Goal: Task Accomplishment & Management: Use online tool/utility

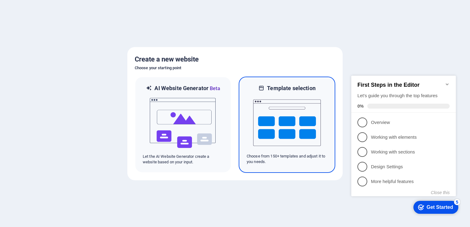
click at [302, 118] on img at bounding box center [287, 123] width 68 height 62
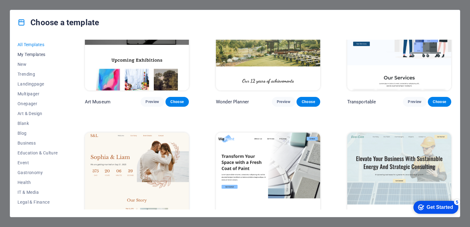
click at [38, 58] on button "My Templates" at bounding box center [38, 55] width 40 height 10
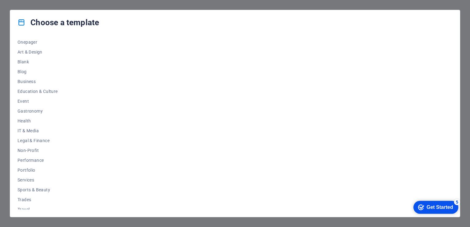
scroll to position [76, 0]
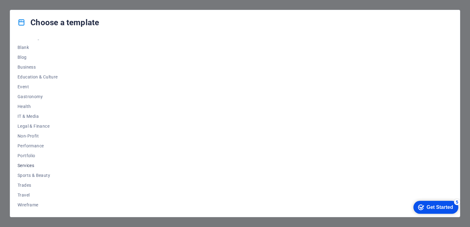
click at [33, 163] on span "Services" at bounding box center [38, 165] width 40 height 5
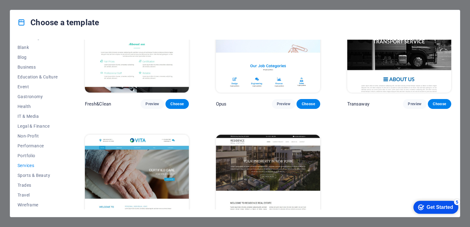
scroll to position [768, 0]
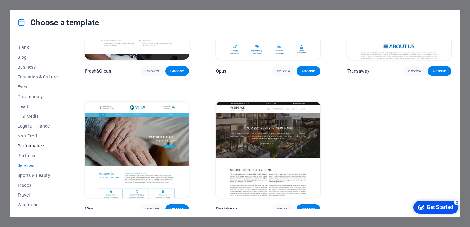
click at [32, 146] on span "Performance" at bounding box center [38, 145] width 40 height 5
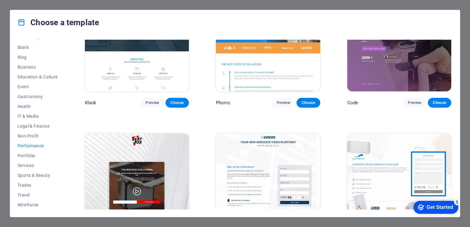
scroll to position [0, 0]
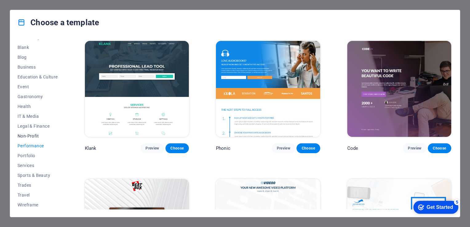
click at [30, 138] on span "Non-Profit" at bounding box center [38, 136] width 40 height 5
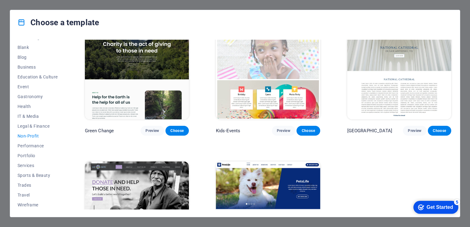
scroll to position [80, 0]
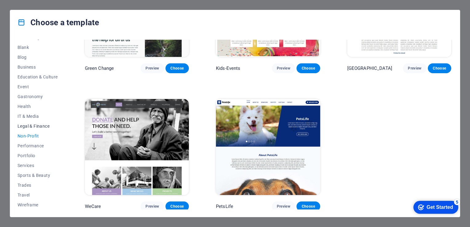
click at [29, 125] on span "Legal & Finance" at bounding box center [38, 126] width 40 height 5
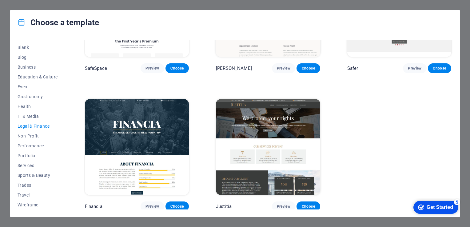
scroll to position [0, 0]
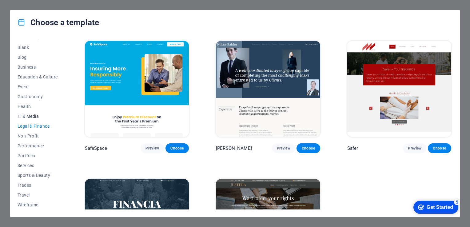
click at [33, 117] on span "IT & Media" at bounding box center [38, 116] width 40 height 5
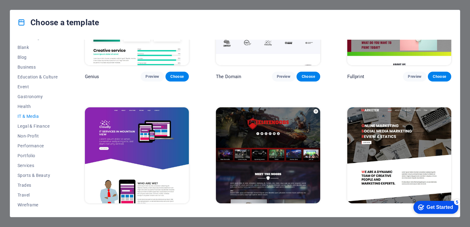
scroll to position [355, 0]
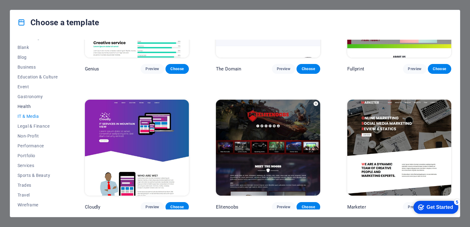
click at [25, 109] on button "Health" at bounding box center [38, 107] width 40 height 10
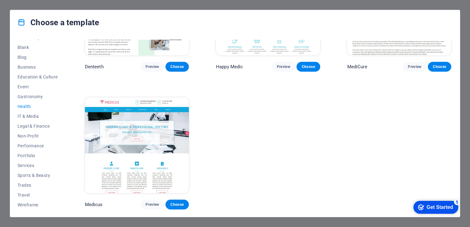
scroll to position [0, 0]
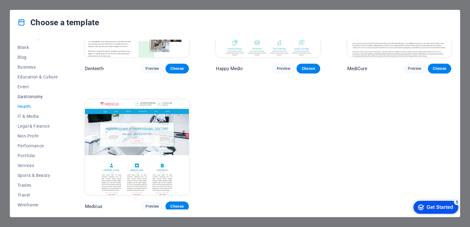
click at [35, 96] on span "Gastronomy" at bounding box center [38, 96] width 40 height 5
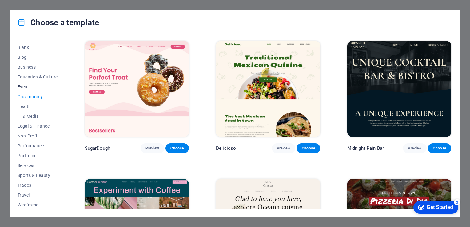
click at [30, 87] on span "Event" at bounding box center [38, 86] width 40 height 5
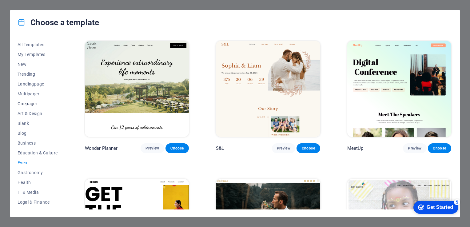
click at [32, 104] on span "Onepager" at bounding box center [38, 103] width 40 height 5
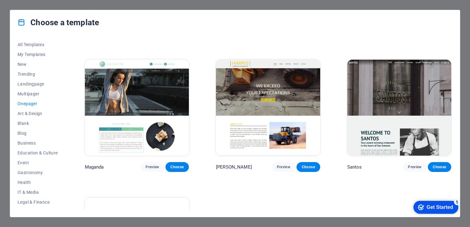
scroll to position [3106, 0]
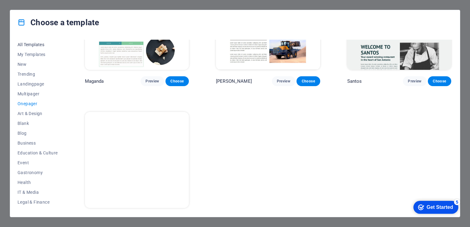
click at [35, 46] on span "All Templates" at bounding box center [38, 44] width 40 height 5
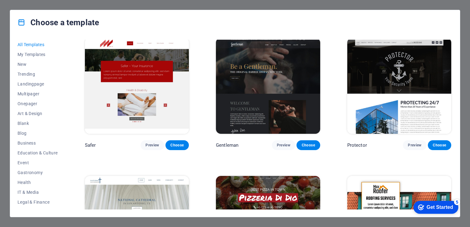
scroll to position [2609, 0]
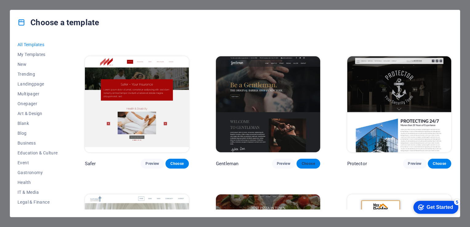
click at [306, 161] on span "Choose" at bounding box center [309, 163] width 14 height 5
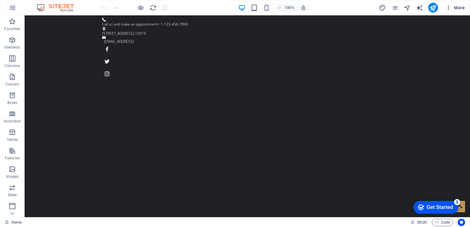
click at [447, 8] on icon "button" at bounding box center [449, 8] width 6 height 6
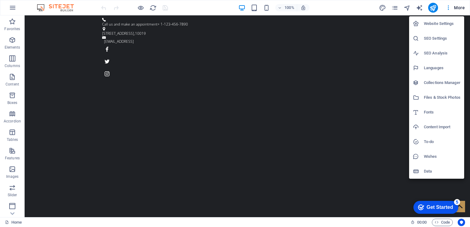
click at [184, 4] on div at bounding box center [235, 113] width 470 height 227
